Goal: Task Accomplishment & Management: Complete application form

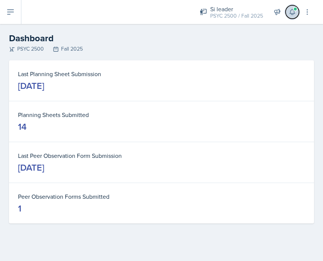
click at [289, 13] on icon at bounding box center [291, 12] width 5 height 6
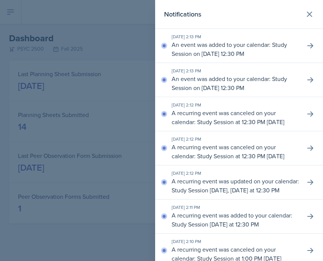
click at [73, 30] on div at bounding box center [161, 130] width 323 height 261
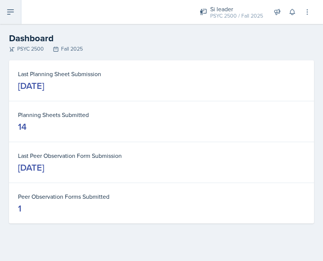
click at [17, 13] on button at bounding box center [10, 12] width 21 height 24
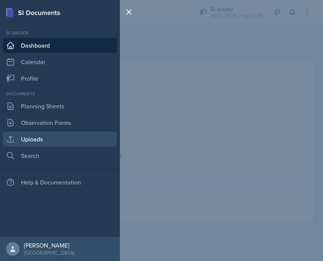
click at [37, 143] on link "Uploads" at bounding box center [60, 138] width 114 height 15
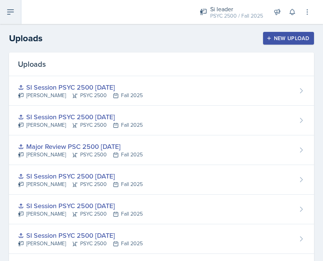
click at [6, 13] on icon at bounding box center [10, 11] width 9 height 9
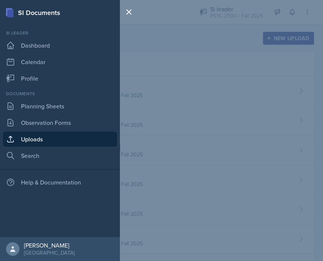
click at [137, 57] on div at bounding box center [130, 130] width 21 height 261
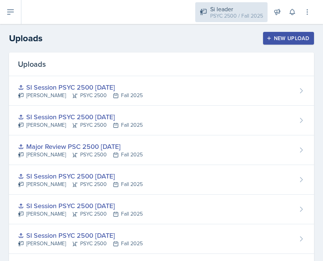
click at [228, 15] on div "PSYC 2500 / Fall 2025" at bounding box center [236, 16] width 53 height 8
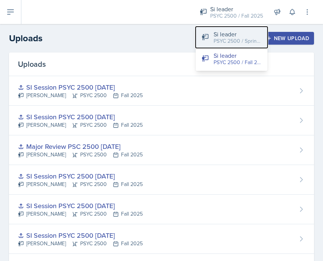
click at [216, 37] on div "PSYC 2500 / Spring 2025" at bounding box center [237, 41] width 48 height 8
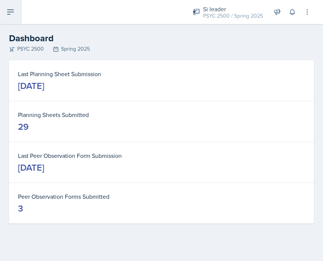
click at [8, 10] on icon at bounding box center [10, 11] width 9 height 9
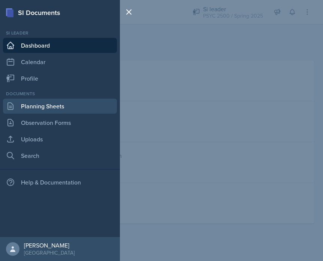
click at [50, 110] on link "Planning Sheets" at bounding box center [60, 105] width 114 height 15
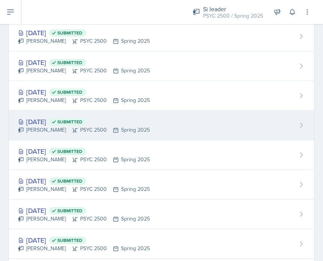
scroll to position [496, 0]
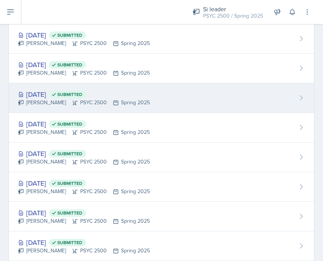
click at [91, 99] on div "[PERSON_NAME] PSYC 2500 Spring 2025" at bounding box center [84, 102] width 132 height 8
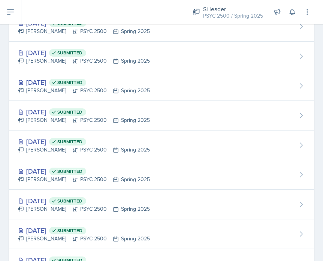
scroll to position [389, 0]
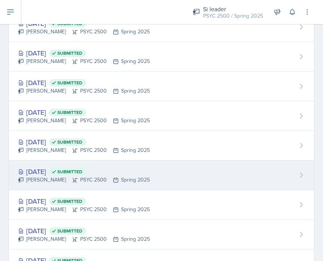
click at [64, 180] on div "[PERSON_NAME] PSYC 2500 Spring 2025" at bounding box center [84, 180] width 132 height 8
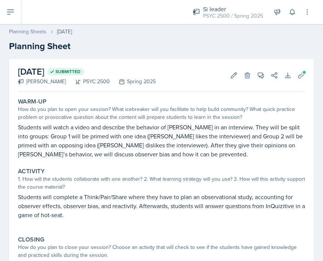
click at [33, 30] on link "Planning Sheets" at bounding box center [27, 32] width 37 height 8
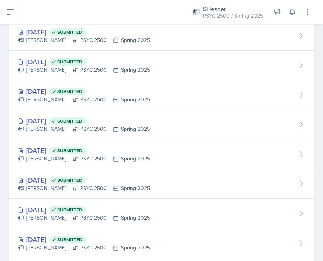
scroll to position [391, 0]
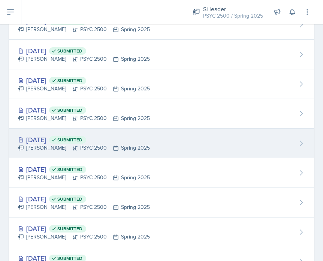
click at [51, 146] on div "[PERSON_NAME] PSYC 2500 Spring 2025" at bounding box center [84, 148] width 132 height 8
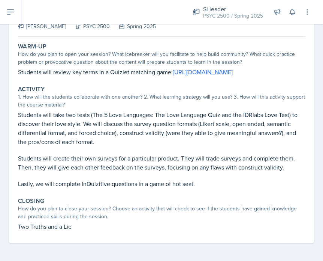
scroll to position [64, 0]
click at [58, 164] on p "Students will create their own surveys for a particular product. They will trad…" at bounding box center [161, 162] width 287 height 18
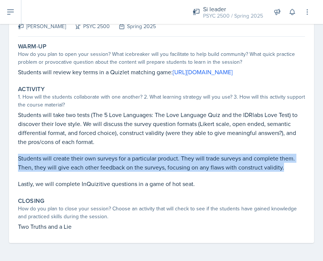
click at [58, 164] on p "Students will create their own surveys for a particular product. They will trad…" at bounding box center [161, 162] width 287 height 18
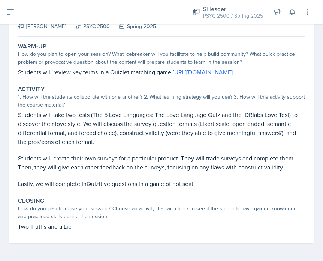
click at [59, 171] on p at bounding box center [161, 174] width 287 height 7
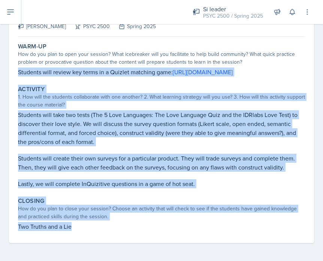
drag, startPoint x: 18, startPoint y: 63, endPoint x: 97, endPoint y: 262, distance: 214.2
click at [97, 260] on html "SI Documents Si leader Dashboard Calendar Profile Documents Planning Sheets Obs…" at bounding box center [161, 130] width 323 height 261
copy div "Students will review key terms in a Quizlet matching game: [URL][DOMAIN_NAME] A…"
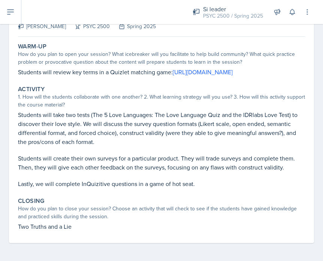
click at [75, 99] on div "1. How will the students collaborate with one another? 2. What learning strateg…" at bounding box center [161, 101] width 287 height 16
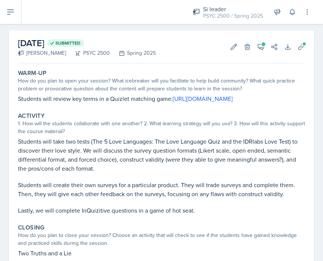
scroll to position [0, 0]
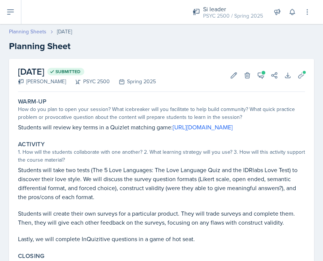
click at [21, 31] on link "Planning Sheets" at bounding box center [27, 32] width 37 height 8
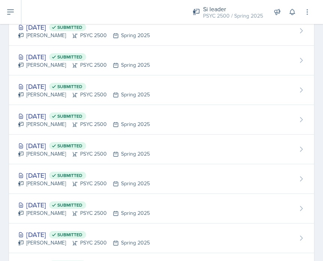
scroll to position [389, 0]
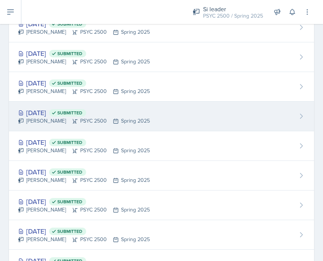
click at [77, 119] on div "[PERSON_NAME] PSYC 2500 Spring 2025" at bounding box center [84, 121] width 132 height 8
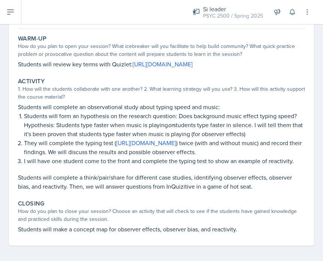
scroll to position [74, 0]
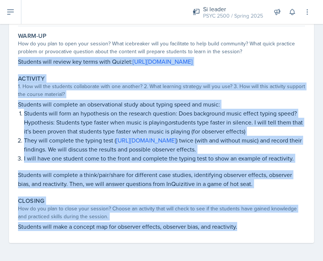
drag, startPoint x: 18, startPoint y: 51, endPoint x: 227, endPoint y: 241, distance: 281.9
click at [227, 241] on div "Warm-Up How do you plan to open your session? What icebreaker will you facilita…" at bounding box center [161, 135] width 287 height 213
copy div "Students will review key terms with Quizlet: [URL][DOMAIN_NAME] Activity 1. How…"
click at [99, 77] on div "Activity" at bounding box center [161, 78] width 287 height 7
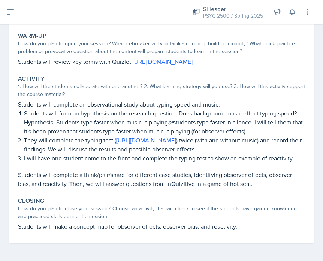
scroll to position [0, 0]
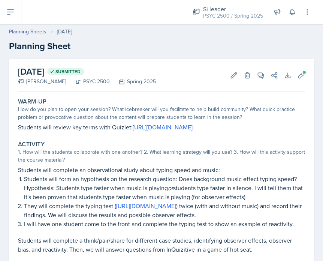
click at [226, 25] on header "Planning Sheets [DATE] Planning Sheet" at bounding box center [161, 40] width 323 height 40
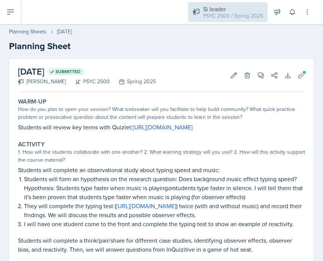
click at [223, 10] on div "Si leader" at bounding box center [233, 8] width 60 height 9
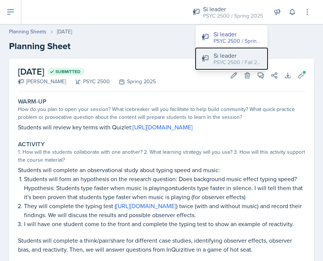
click at [225, 52] on div "Si leader" at bounding box center [237, 55] width 48 height 9
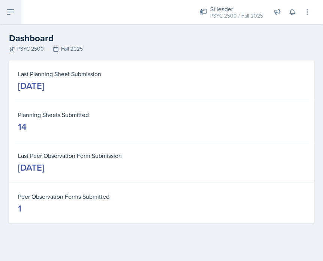
click at [7, 8] on icon at bounding box center [10, 11] width 9 height 9
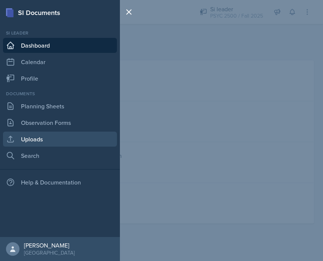
click at [48, 142] on link "Uploads" at bounding box center [60, 138] width 114 height 15
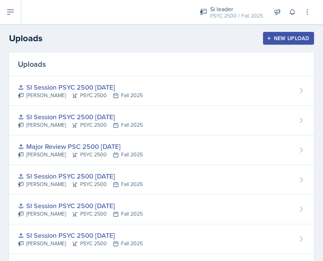
click at [281, 35] on div "New Upload" at bounding box center [289, 38] width 42 height 6
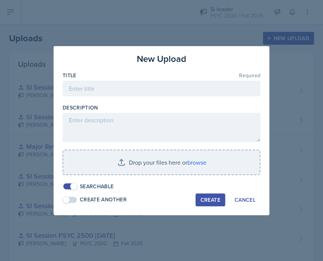
click at [116, 77] on div "Title Required" at bounding box center [162, 74] width 198 height 7
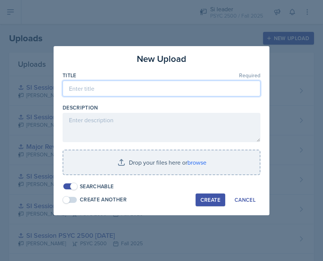
click at [116, 85] on input at bounding box center [162, 88] width 198 height 16
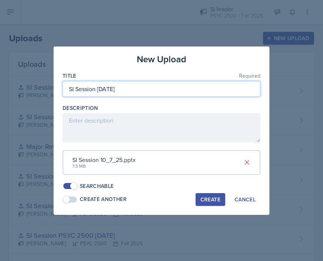
click at [97, 89] on input "SI Session [DATE]" at bounding box center [162, 89] width 198 height 16
click at [100, 90] on input "SI Session [DATE]" at bounding box center [162, 89] width 198 height 16
click at [97, 92] on input "SI Session [DATE]" at bounding box center [162, 89] width 198 height 16
type input "SI Session PSYC 2500 [DATE]"
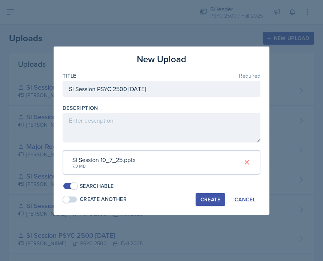
click at [205, 198] on div "Create" at bounding box center [210, 199] width 20 height 6
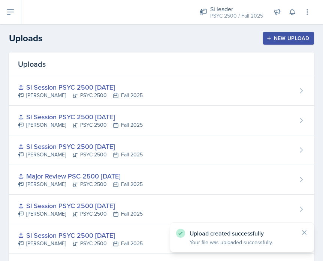
click at [287, 36] on div "New Upload" at bounding box center [289, 38] width 42 height 6
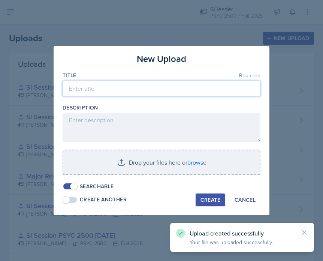
click at [134, 92] on input at bounding box center [162, 88] width 198 height 16
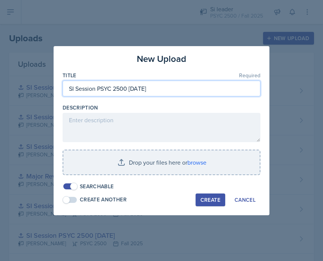
type input "SI Session PSYC 2500 [DATE]"
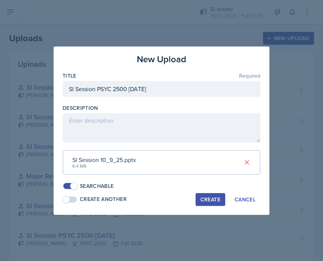
click at [205, 193] on button "Create" at bounding box center [210, 199] width 30 height 13
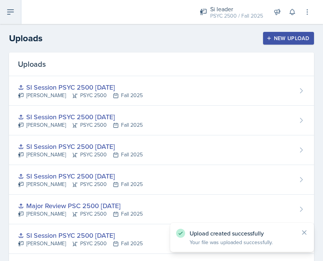
click at [12, 17] on button at bounding box center [10, 12] width 21 height 24
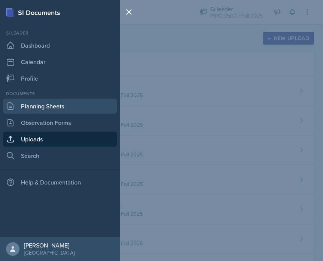
click at [41, 104] on link "Planning Sheets" at bounding box center [60, 105] width 114 height 15
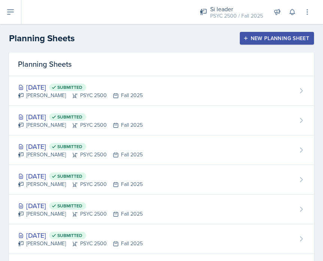
click at [249, 41] on button "New Planning Sheet" at bounding box center [277, 38] width 74 height 13
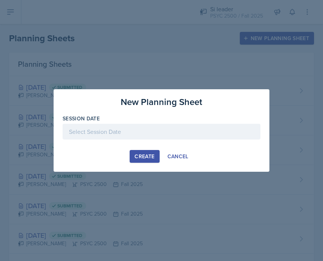
click at [130, 127] on div at bounding box center [162, 132] width 198 height 16
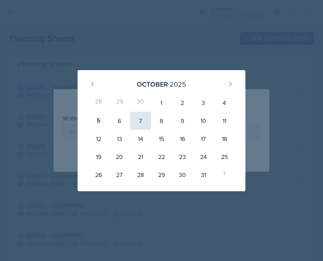
click at [140, 124] on div "7" at bounding box center [140, 121] width 21 height 18
type input "[DATE]"
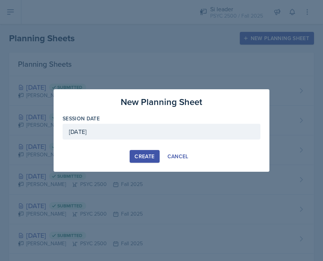
click at [142, 153] on div "Create" at bounding box center [144, 156] width 20 height 6
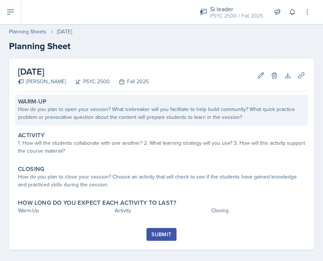
click at [73, 116] on div "How do you plan to open your session? What icebreaker will you facilitate to he…" at bounding box center [161, 113] width 287 height 16
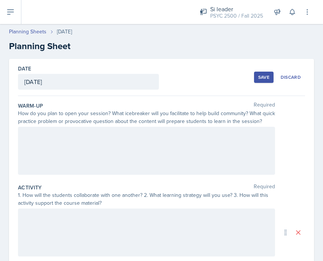
click at [45, 147] on div at bounding box center [146, 151] width 257 height 48
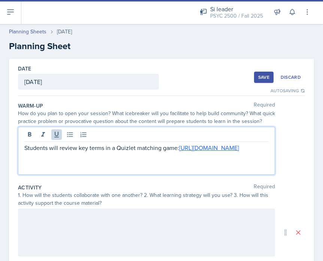
click at [95, 223] on div at bounding box center [146, 232] width 257 height 48
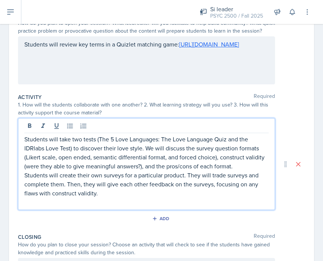
scroll to position [94, 0]
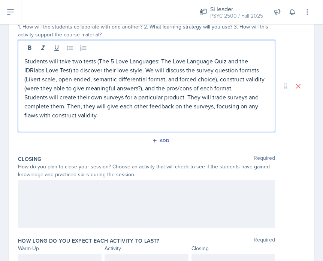
click at [148, 204] on div at bounding box center [146, 204] width 257 height 48
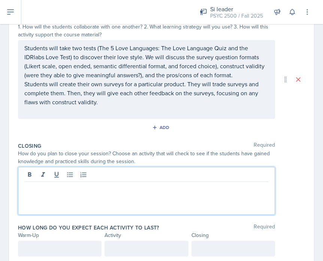
scroll to position [181, 0]
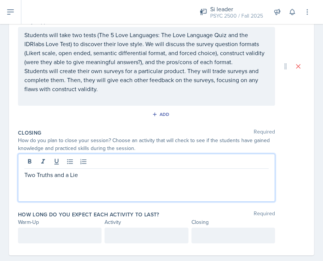
click at [46, 236] on div at bounding box center [59, 235] width 83 height 16
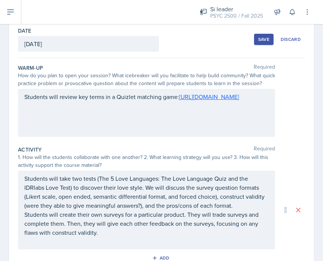
scroll to position [207, 0]
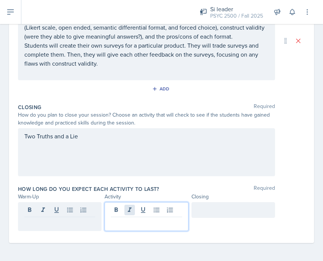
click at [127, 213] on div at bounding box center [145, 216] width 83 height 29
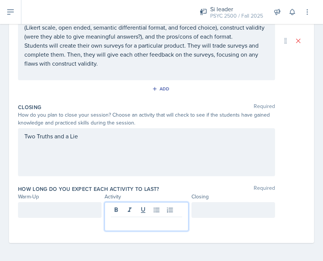
click at [62, 210] on div at bounding box center [59, 210] width 83 height 16
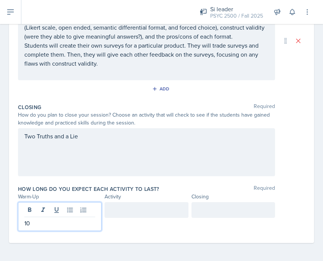
click at [119, 212] on div at bounding box center [145, 210] width 83 height 16
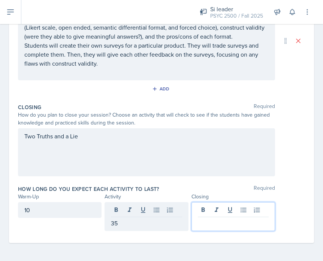
click at [215, 211] on div at bounding box center [232, 216] width 83 height 29
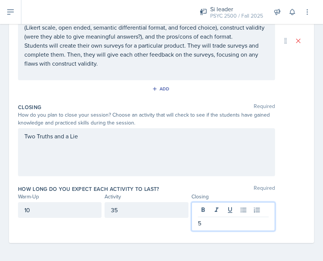
click at [178, 232] on div "How long do you expect each activity to last? Required Warm-Up Activity Closing…" at bounding box center [161, 209] width 287 height 55
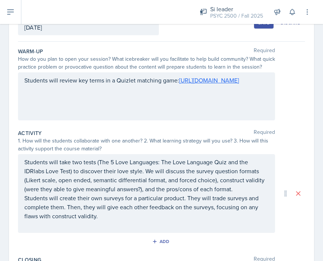
scroll to position [0, 0]
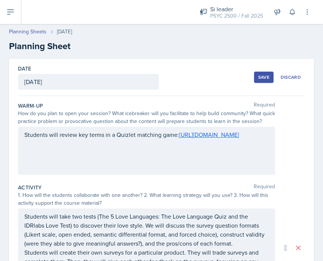
click at [271, 85] on div "Save Discard" at bounding box center [279, 76] width 51 height 17
click at [262, 68] on div "Save Discard" at bounding box center [279, 76] width 51 height 17
click at [262, 70] on div "Save Discard" at bounding box center [279, 76] width 51 height 17
click at [262, 72] on button "Save" at bounding box center [263, 76] width 19 height 11
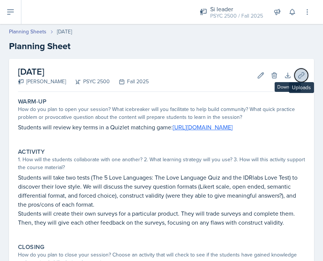
click at [299, 76] on icon at bounding box center [300, 74] width 7 height 7
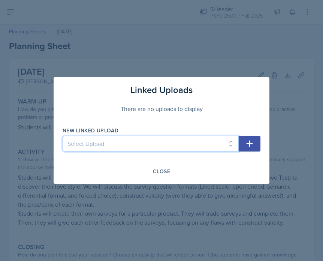
click at [180, 144] on select "Select Upload Developing a Mindset for Successful Learning SI Session PSCY 2500…" at bounding box center [151, 143] width 176 height 16
select select "87f79349-a6d0-4366-a46b-92ade425c49e"
click at [63, 135] on select "Select Upload Developing a Mindset for Successful Learning SI Session PSCY 2500…" at bounding box center [151, 143] width 176 height 16
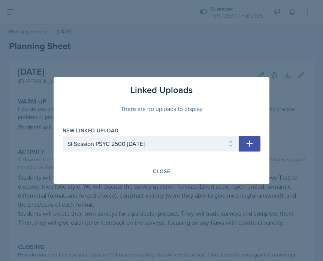
click at [249, 141] on icon "button" at bounding box center [249, 143] width 6 height 6
select select
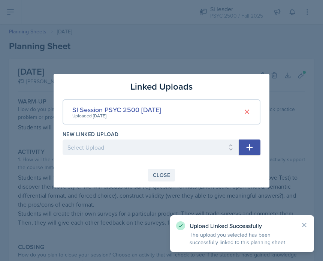
click at [167, 173] on div "Close" at bounding box center [161, 175] width 17 height 6
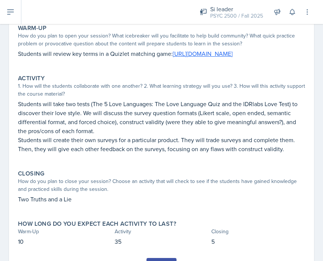
scroll to position [119, 0]
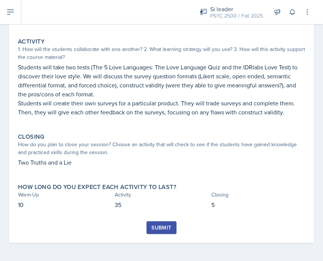
click at [156, 227] on div "Submit" at bounding box center [161, 227] width 20 height 6
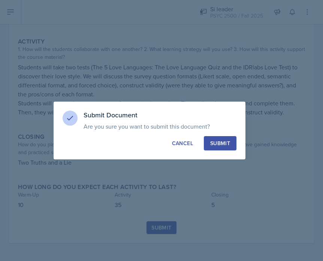
click at [229, 145] on div "Submit" at bounding box center [220, 142] width 20 height 7
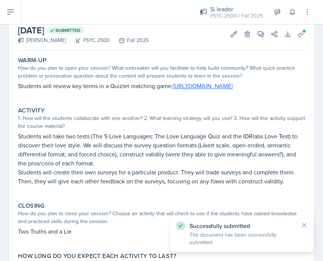
scroll to position [0, 0]
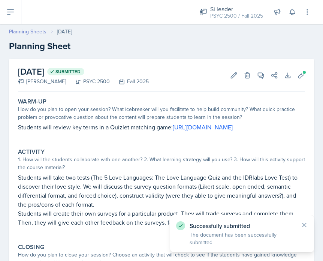
click at [27, 32] on link "Planning Sheets" at bounding box center [27, 32] width 37 height 8
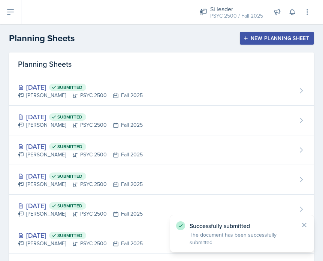
click at [263, 39] on div "New Planning Sheet" at bounding box center [276, 38] width 64 height 6
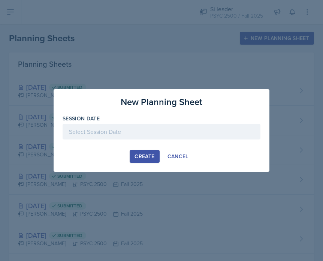
click at [127, 127] on div at bounding box center [162, 132] width 198 height 16
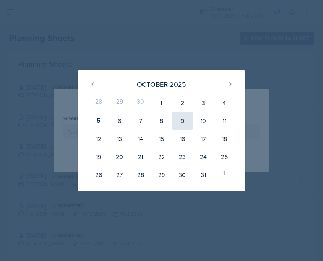
click at [179, 118] on div "9" at bounding box center [182, 121] width 21 height 18
type input "[DATE]"
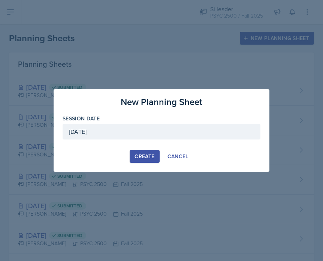
click at [141, 156] on div "Create" at bounding box center [144, 156] width 20 height 6
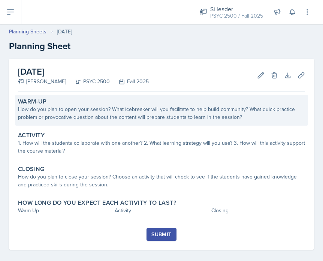
click at [65, 125] on div "Warm-Up How do you plan to open your session? What icebreaker will you facilita…" at bounding box center [161, 110] width 293 height 31
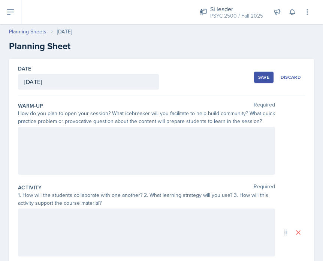
click at [62, 149] on div at bounding box center [146, 151] width 257 height 48
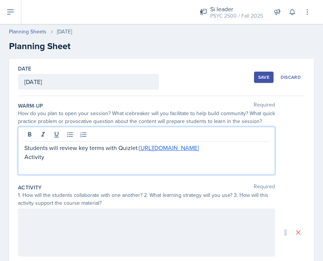
click at [45, 161] on p "Activity" at bounding box center [146, 156] width 244 height 9
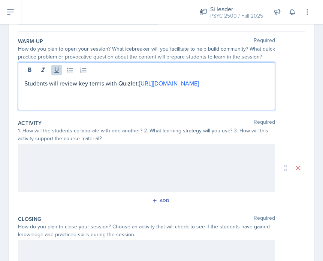
click at [55, 165] on div at bounding box center [146, 168] width 257 height 48
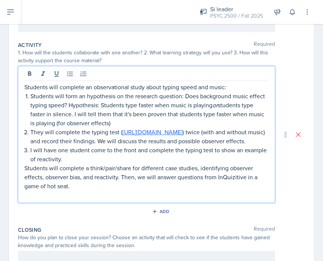
scroll to position [151, 0]
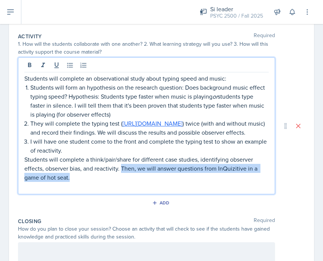
drag, startPoint x: 122, startPoint y: 171, endPoint x: 128, endPoint y: 180, distance: 11.6
click at [128, 180] on p "Students will complete a think/pair/share for different case studies, identifyi…" at bounding box center [146, 168] width 244 height 27
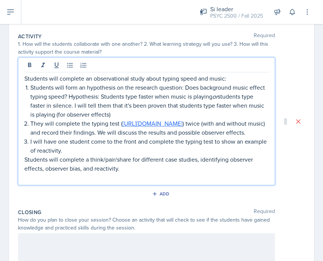
click at [118, 202] on div "Activity Required 1. How will the students collaborate with one another? 2. Wha…" at bounding box center [161, 118] width 287 height 176
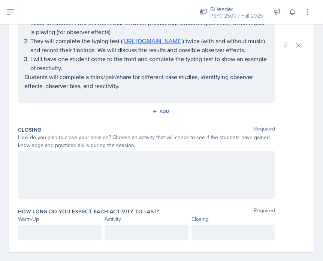
scroll to position [229, 0]
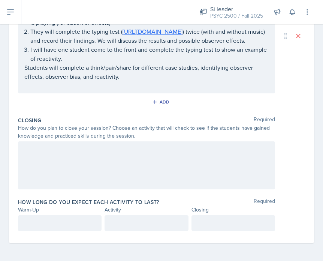
click at [108, 163] on div at bounding box center [146, 165] width 257 height 48
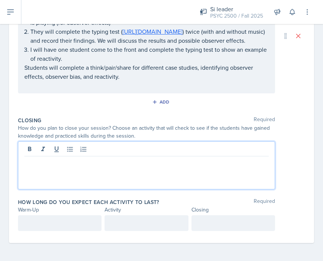
click at [40, 162] on p at bounding box center [146, 162] width 244 height 9
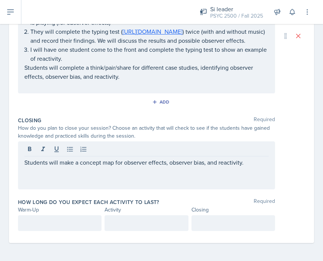
click at [63, 213] on div "Warm-Up" at bounding box center [59, 209] width 83 height 8
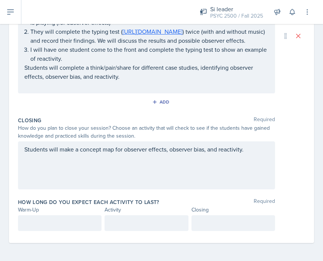
click at [78, 217] on div at bounding box center [59, 223] width 83 height 16
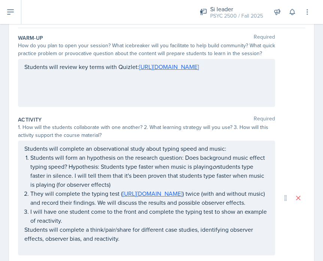
scroll to position [243, 0]
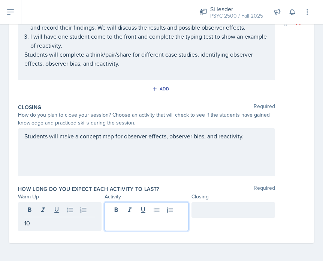
click at [149, 209] on div at bounding box center [145, 216] width 83 height 29
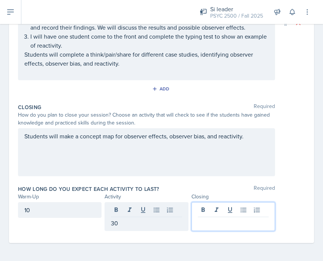
click at [234, 212] on div at bounding box center [232, 216] width 83 height 29
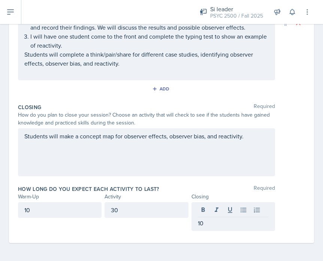
click at [300, 192] on div "Warm-Up Activity Closing" at bounding box center [161, 196] width 287 height 8
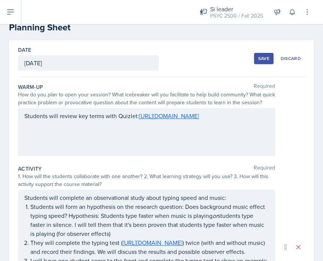
scroll to position [0, 0]
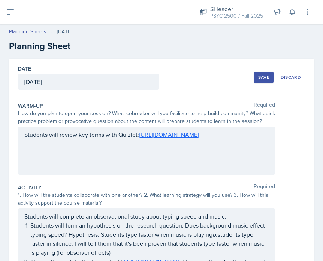
click at [267, 76] on div "Save" at bounding box center [263, 77] width 11 height 6
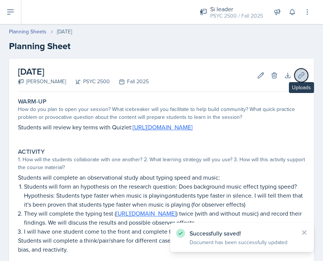
click at [297, 73] on icon at bounding box center [300, 74] width 7 height 7
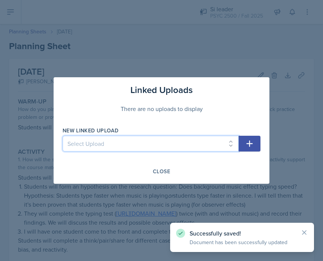
click at [161, 143] on select "Select Upload Developing a Mindset for Successful Learning SI Session PSCY 2500…" at bounding box center [151, 143] width 176 height 16
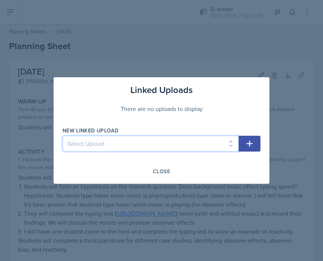
select select "92fa3ca2-90a8-4962-b0ca-2b80fb0d37a9"
click at [63, 135] on select "Select Upload Developing a Mindset for Successful Learning SI Session PSCY 2500…" at bounding box center [151, 143] width 176 height 16
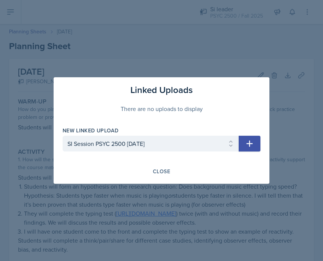
click at [249, 146] on icon "button" at bounding box center [249, 143] width 6 height 6
select select
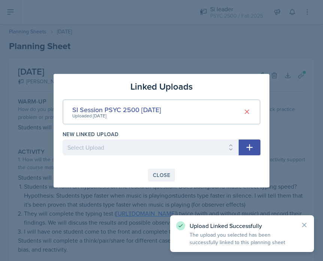
click at [167, 174] on div "Close" at bounding box center [161, 175] width 17 height 6
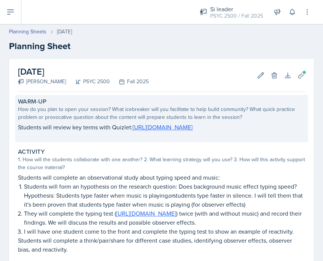
scroll to position [146, 0]
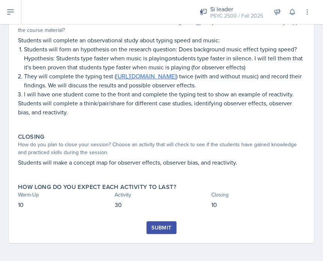
click at [158, 231] on button "Submit" at bounding box center [161, 227] width 30 height 13
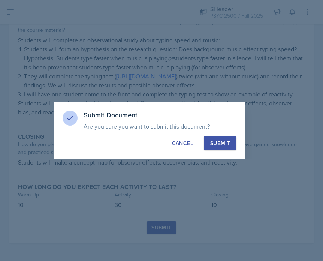
click at [214, 145] on div "Submit" at bounding box center [220, 142] width 20 height 7
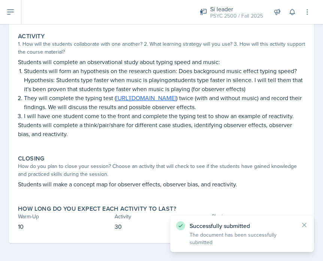
scroll to position [0, 0]
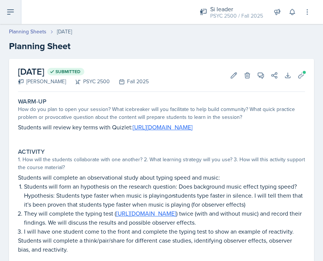
click at [12, 19] on button at bounding box center [10, 12] width 21 height 24
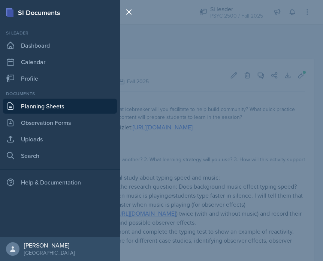
click at [46, 109] on link "Planning Sheets" at bounding box center [60, 105] width 114 height 15
